Goal: Task Accomplishment & Management: Manage account settings

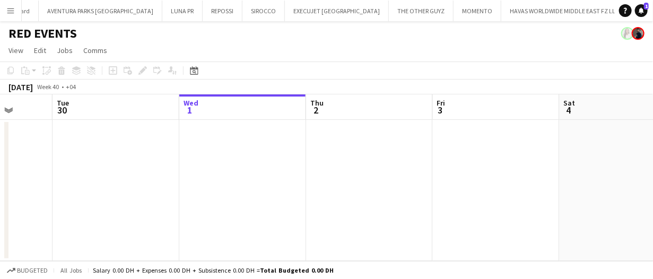
scroll to position [0, 455]
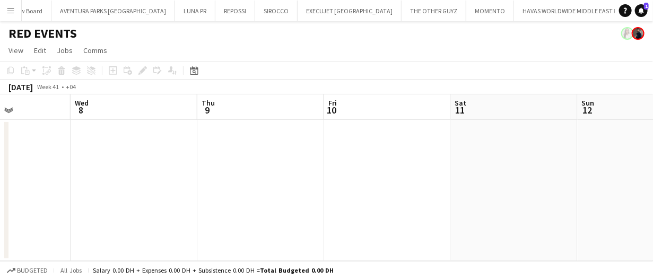
scroll to position [0, 453]
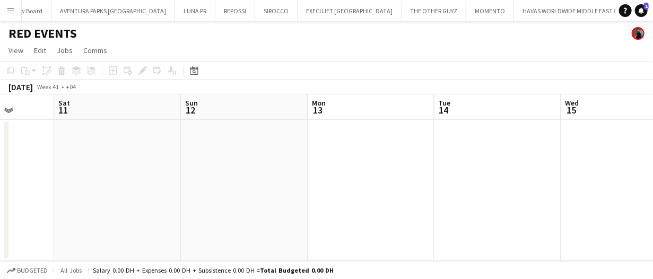
drag, startPoint x: 283, startPoint y: 4, endPoint x: 489, endPoint y: 146, distance: 250.5
click at [489, 146] on app-date-cell at bounding box center [497, 190] width 127 height 141
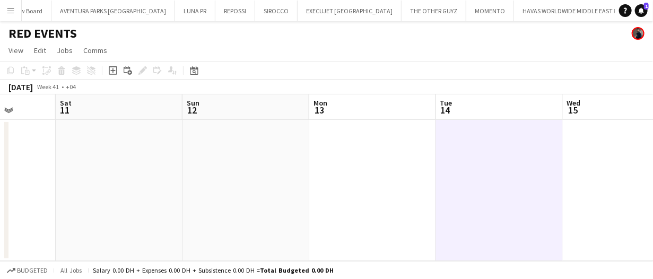
click at [489, 146] on app-date-cell at bounding box center [499, 190] width 127 height 141
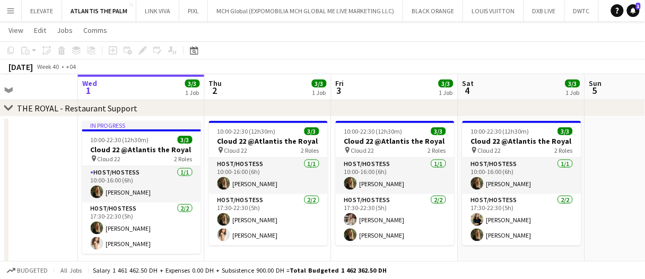
scroll to position [0, 302]
click at [59, 156] on app-date-cell at bounding box center [15, 201] width 127 height 169
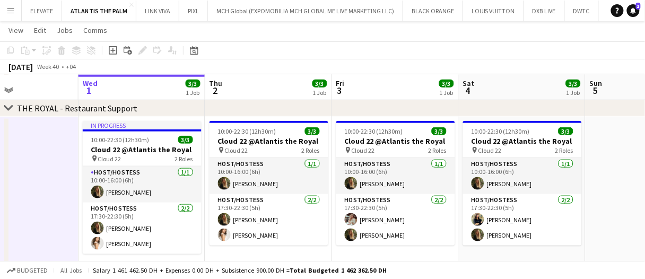
click at [59, 156] on app-date-cell at bounding box center [15, 201] width 127 height 169
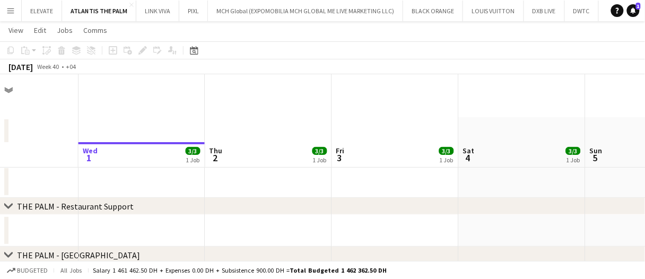
scroll to position [0, 0]
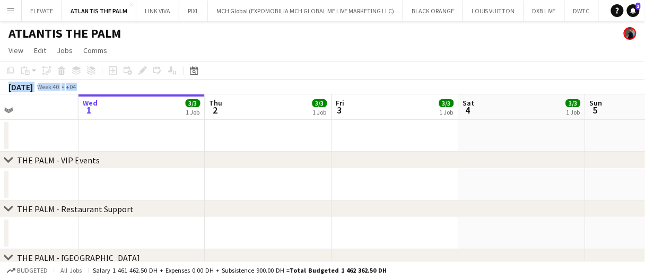
click at [309, 121] on app-date-cell at bounding box center [268, 136] width 127 height 32
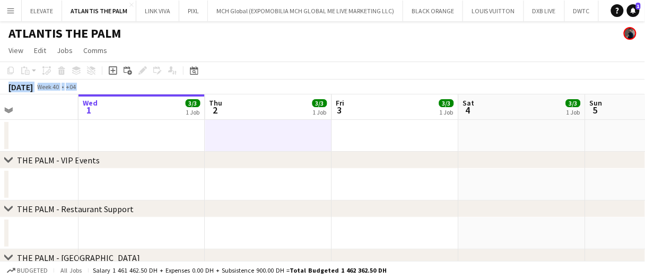
click at [308, 129] on app-date-cell at bounding box center [268, 136] width 127 height 32
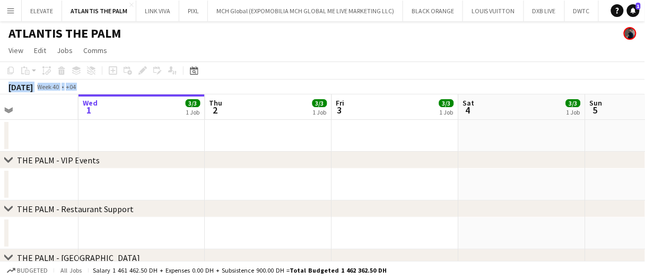
click at [266, 85] on div "October 2025 Week 40 • +04" at bounding box center [322, 87] width 645 height 15
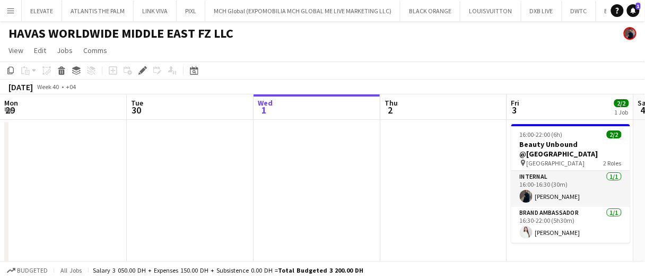
scroll to position [0, 364]
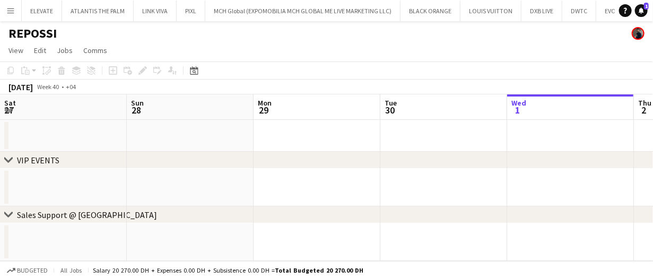
scroll to position [0, 254]
